Goal: Transaction & Acquisition: Purchase product/service

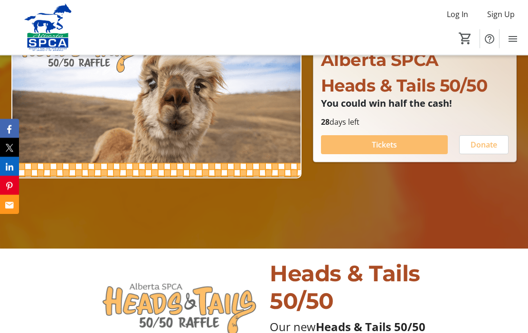
scroll to position [134, 0]
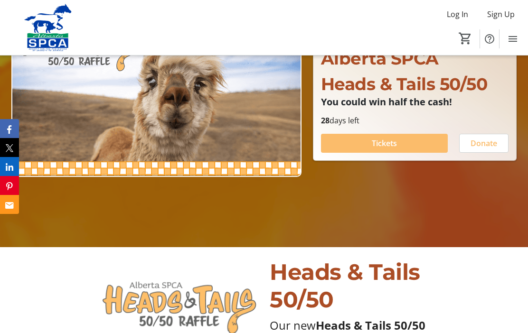
click at [417, 155] on span at bounding box center [384, 143] width 127 height 23
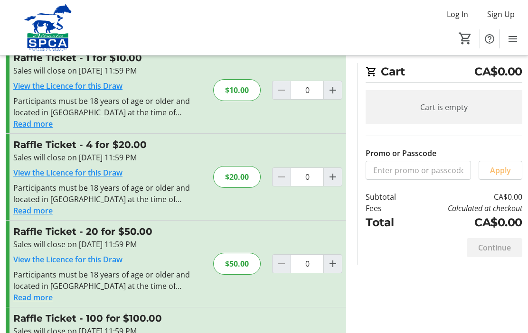
scroll to position [6, 0]
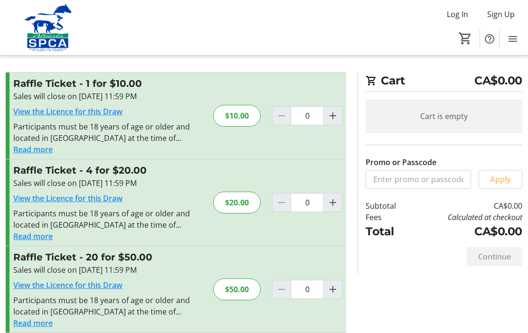
click at [37, 170] on h3 "Raffle Ticket - 4 for $20.00" at bounding box center [107, 170] width 188 height 14
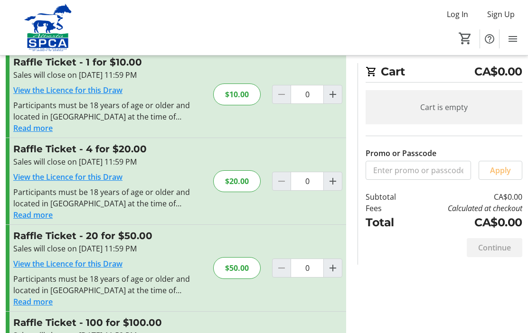
scroll to position [27, 0]
click at [335, 185] on mat-icon "Increment by one" at bounding box center [332, 181] width 11 height 11
type input "1"
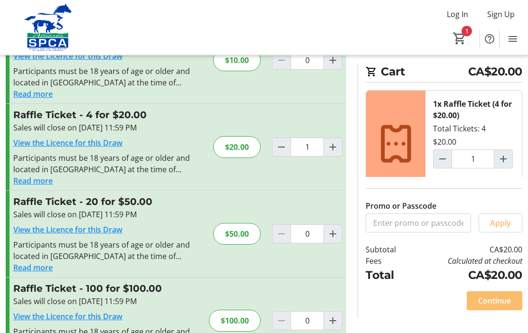
scroll to position [61, 0]
click at [493, 307] on span "Continue" at bounding box center [494, 300] width 33 height 11
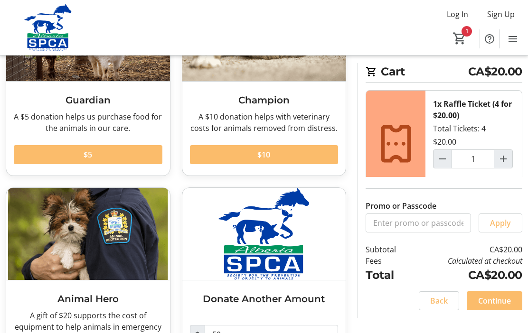
scroll to position [116, 0]
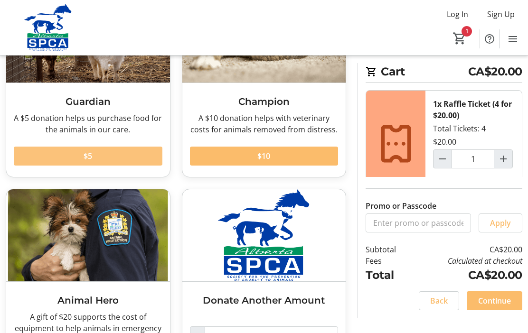
click at [47, 157] on span at bounding box center [88, 156] width 149 height 23
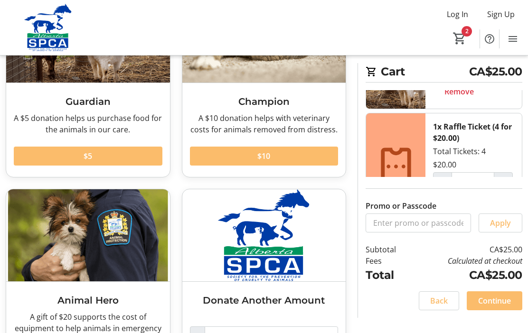
scroll to position [63, 0]
click at [495, 307] on span "Continue" at bounding box center [494, 300] width 33 height 11
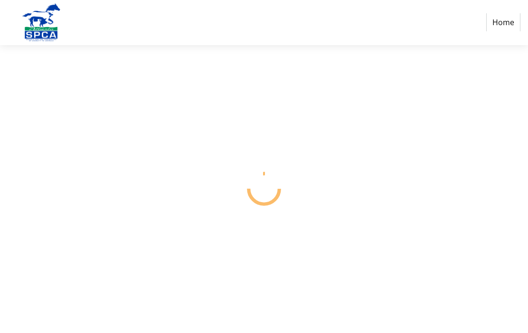
select select "CA"
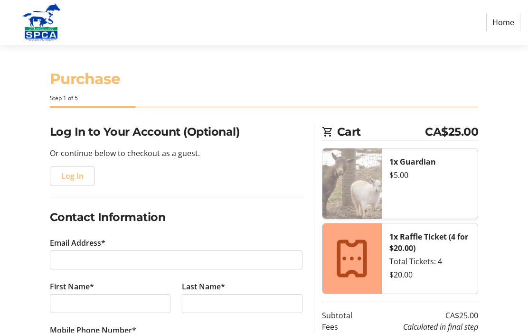
scroll to position [0, 0]
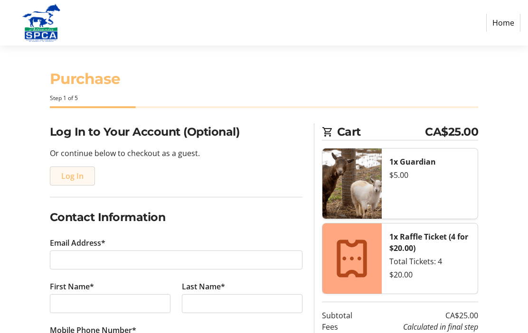
click at [73, 177] on span "Log In" at bounding box center [72, 175] width 22 height 11
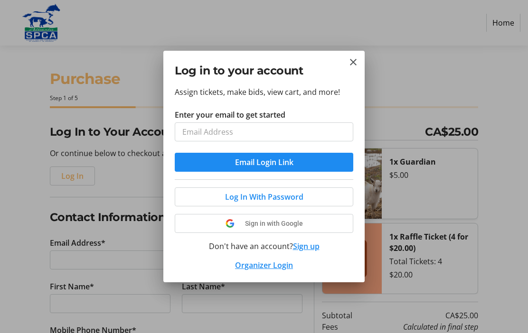
scroll to position [0, 0]
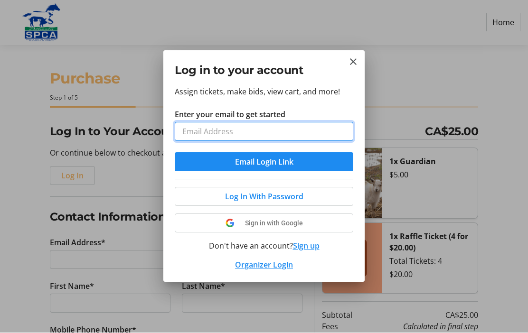
click at [307, 128] on input "Enter your email to get started" at bounding box center [264, 131] width 178 height 19
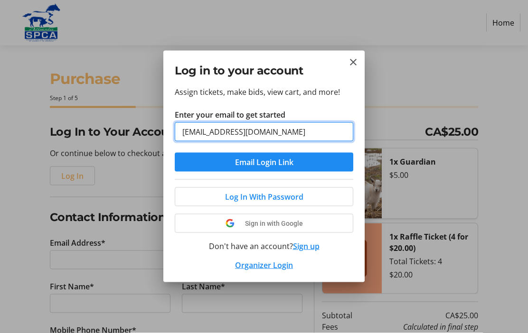
type input "[EMAIL_ADDRESS][DOMAIN_NAME]"
click at [264, 162] on button "Email Login Link" at bounding box center [264, 162] width 178 height 19
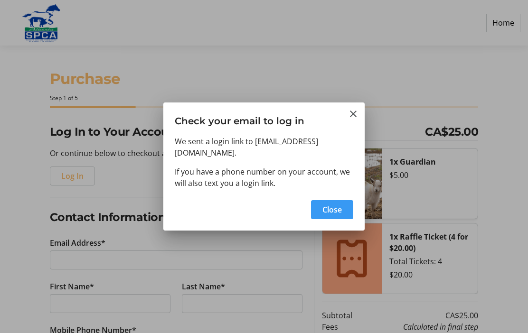
click at [341, 206] on span "Close" at bounding box center [331, 209] width 19 height 11
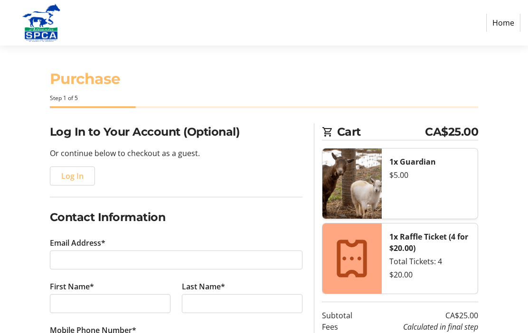
scroll to position [0, 0]
